Goal: Use online tool/utility: Utilize a website feature to perform a specific function

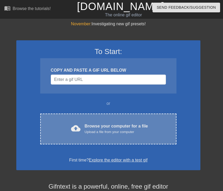
click at [83, 136] on div "cloud_upload Browse your computer for a file Upload a file from your computer C…" at bounding box center [108, 129] width 136 height 31
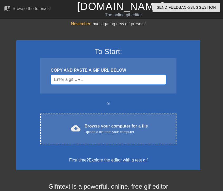
click at [84, 78] on input "Username" at bounding box center [108, 80] width 115 height 10
paste input "[URL][DOMAIN_NAME]"
type input "[URL][DOMAIN_NAME]"
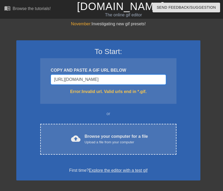
scroll to position [0, 129]
drag, startPoint x: 55, startPoint y: 82, endPoint x: 142, endPoint y: 84, distance: 87.2
click at [153, 85] on div "COPY AND PASTE A GIF URL BELOW [URL][DOMAIN_NAME] Error: Invalid url. Valid url…" at bounding box center [108, 81] width 136 height 46
drag, startPoint x: 111, startPoint y: 80, endPoint x: 117, endPoint y: 80, distance: 5.8
click at [117, 80] on input "[URL][DOMAIN_NAME]" at bounding box center [108, 80] width 115 height 10
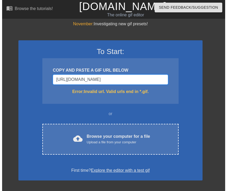
scroll to position [0, 4]
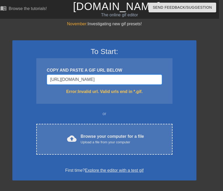
drag, startPoint x: 134, startPoint y: 80, endPoint x: 289, endPoint y: 94, distance: 155.7
click at [219, 94] on html "menu_book Browse the tutorials! [DOMAIN_NAME] The online gif editor Send Feedba…" at bounding box center [107, 145] width 223 height 291
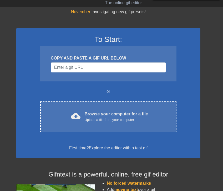
scroll to position [26, 0]
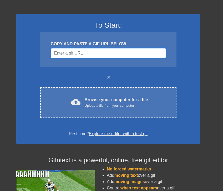
click at [90, 50] on input "Username" at bounding box center [108, 53] width 115 height 10
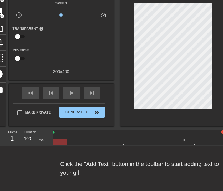
scroll to position [10, 0]
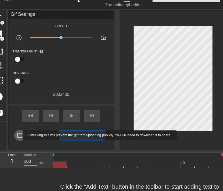
click at [20, 135] on input "Make Private" at bounding box center [19, 135] width 11 height 11
checkbox input "true"
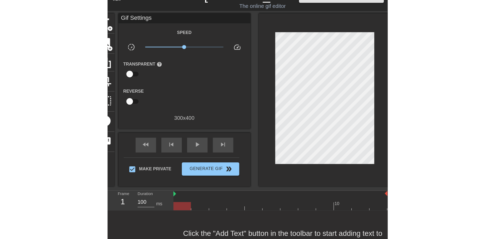
scroll to position [0, 0]
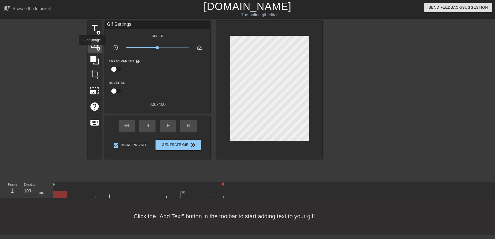
click at [92, 48] on span "image" at bounding box center [95, 44] width 10 height 10
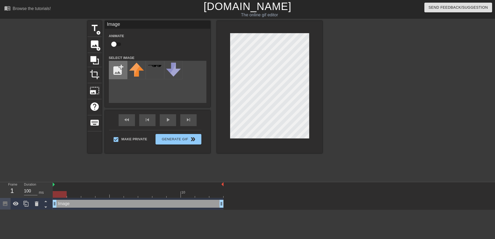
click at [117, 74] on input "file" at bounding box center [118, 70] width 18 height 18
type input "C:\fakepath\Untitled-1.png"
drag, startPoint x: 68, startPoint y: 205, endPoint x: 184, endPoint y: 204, distance: 115.4
click at [184, 191] on div "Image drag_handle drag_handle" at bounding box center [138, 204] width 171 height 8
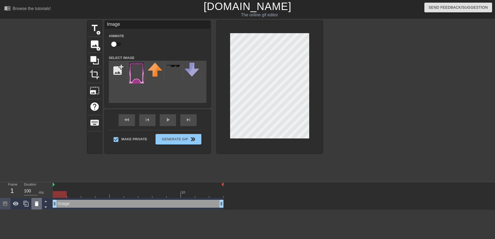
drag, startPoint x: 184, startPoint y: 204, endPoint x: 38, endPoint y: 203, distance: 145.7
click at [38, 191] on icon at bounding box center [36, 204] width 6 height 6
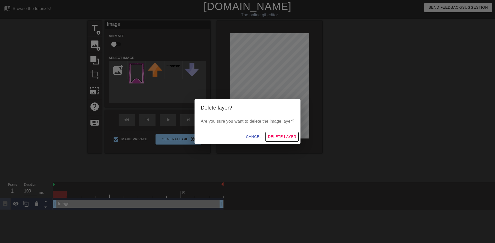
click at [223, 135] on span "Delete Layer" at bounding box center [282, 137] width 28 height 7
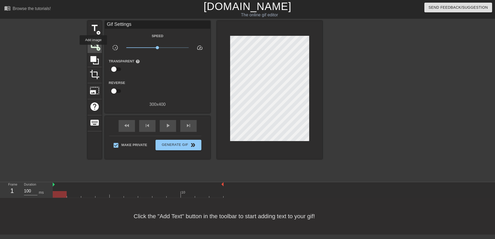
click at [93, 48] on span "image" at bounding box center [95, 44] width 10 height 10
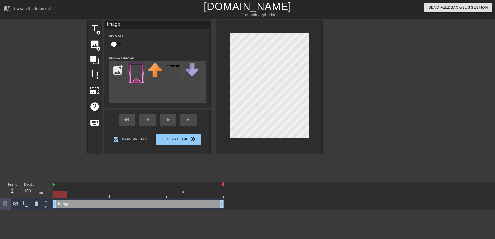
click at [139, 85] on div "add_photo_alternate" at bounding box center [157, 82] width 97 height 42
click at [135, 76] on img at bounding box center [136, 73] width 15 height 21
click at [223, 130] on div at bounding box center [269, 87] width 105 height 132
click at [223, 15] on div "menu_book Browse the tutorials! Gifntext.com The online gif editor Send Feedbac…" at bounding box center [247, 105] width 495 height 210
click at [92, 57] on icon at bounding box center [94, 60] width 8 height 8
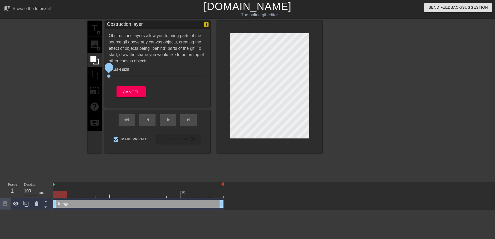
drag, startPoint x: 138, startPoint y: 76, endPoint x: 94, endPoint y: 71, distance: 43.7
click at [94, 71] on div "title add_circle image add_circle crop photo_size_select_large help keyboard Ob…" at bounding box center [204, 87] width 235 height 132
click at [127, 93] on span "Cancel" at bounding box center [131, 91] width 17 height 7
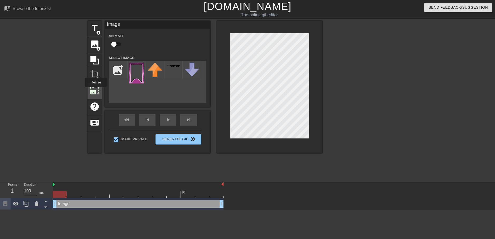
drag, startPoint x: 92, startPoint y: 76, endPoint x: 98, endPoint y: 91, distance: 17.1
click at [98, 91] on div "title add_circle image add_circle crop photo_size_select_large help keyboard" at bounding box center [94, 87] width 14 height 132
click at [95, 92] on span "photo_size_select_large" at bounding box center [95, 91] width 10 height 10
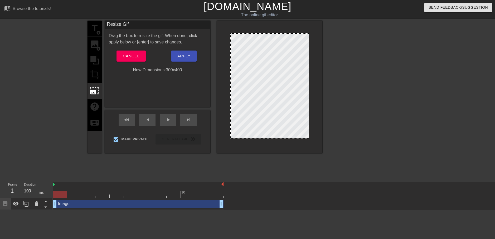
drag, startPoint x: 257, startPoint y: 138, endPoint x: 258, endPoint y: 154, distance: 16.1
click at [223, 154] on div "title add_circle image add_circle crop photo_size_select_large help keyboard Re…" at bounding box center [204, 100] width 235 height 158
drag, startPoint x: 257, startPoint y: 138, endPoint x: 196, endPoint y: 122, distance: 62.2
click at [223, 165] on div "title add_circle image add_circle crop photo_size_select_large help keyboard Re…" at bounding box center [204, 100] width 235 height 158
click at [97, 75] on div "title add_circle image add_circle crop photo_size_select_large help keyboard" at bounding box center [94, 87] width 14 height 132
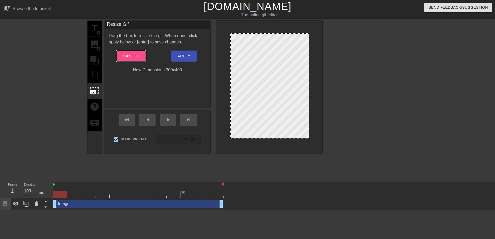
click at [131, 57] on span "Cancel" at bounding box center [131, 56] width 17 height 7
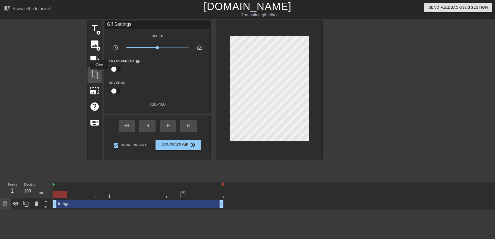
click at [96, 73] on span "crop" at bounding box center [95, 75] width 10 height 10
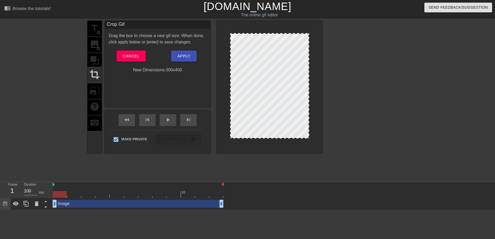
click at [95, 65] on div "title add_circle image add_circle crop photo_size_select_large help keyboard" at bounding box center [94, 87] width 14 height 132
click at [139, 54] on span "Cancel" at bounding box center [131, 56] width 17 height 7
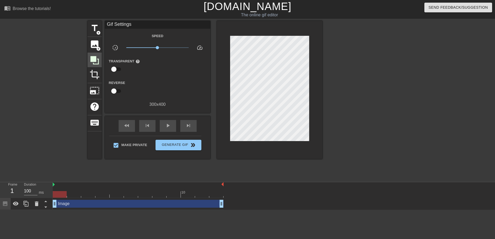
click at [101, 61] on div at bounding box center [94, 60] width 14 height 14
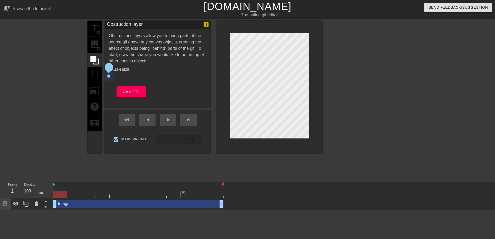
drag, startPoint x: 112, startPoint y: 76, endPoint x: 91, endPoint y: 80, distance: 20.7
click at [91, 80] on div "title add_circle image add_circle crop photo_size_select_large help keyboard Ob…" at bounding box center [204, 87] width 235 height 132
click at [125, 93] on span "Cancel" at bounding box center [131, 91] width 17 height 7
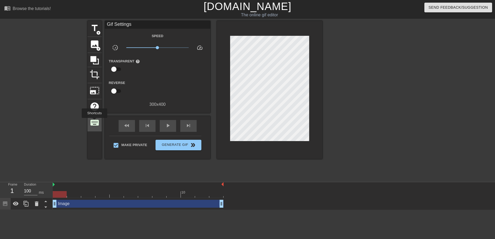
click at [94, 122] on span "keyboard" at bounding box center [95, 123] width 10 height 10
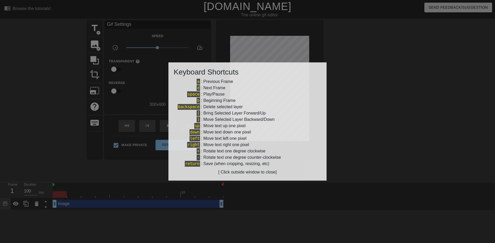
click at [116, 88] on div at bounding box center [247, 121] width 495 height 243
